Goal: Information Seeking & Learning: Stay updated

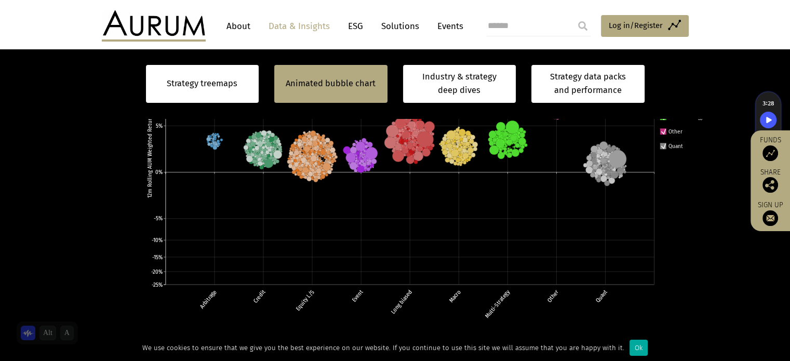
scroll to position [416, 0]
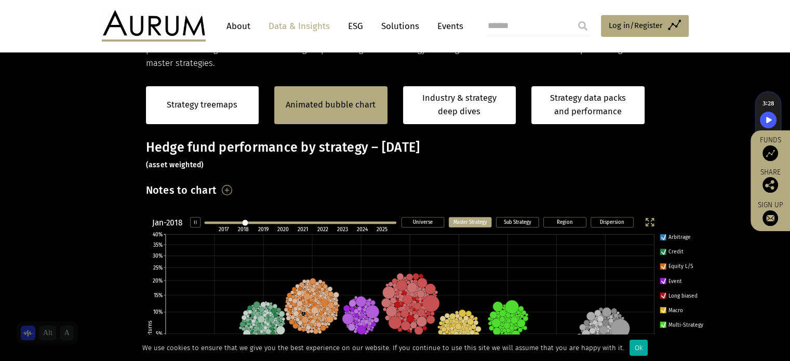
scroll to position [208, 0]
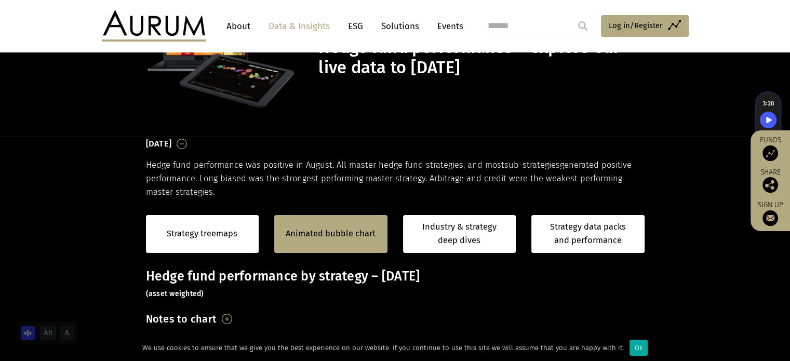
scroll to position [79, 0]
